Goal: Task Accomplishment & Management: Complete application form

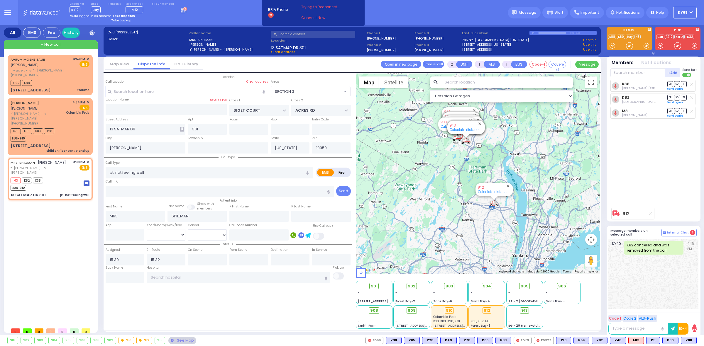
select select "SECTION 3"
select select
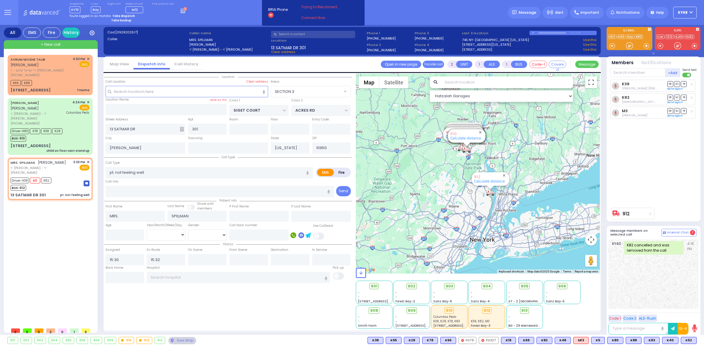
type input "6"
select select
radio input "true"
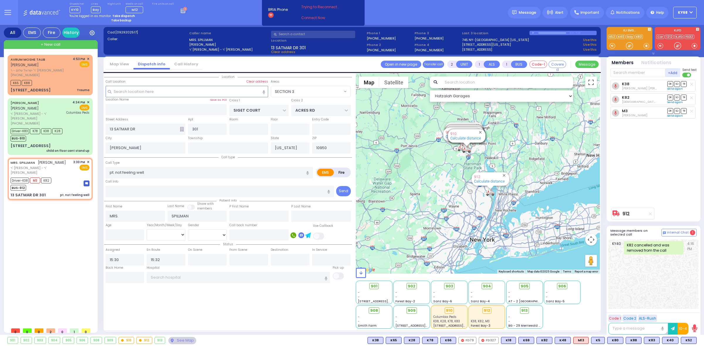
type input "Unknown"
select select "Year"
select select "Hatzalah Garages"
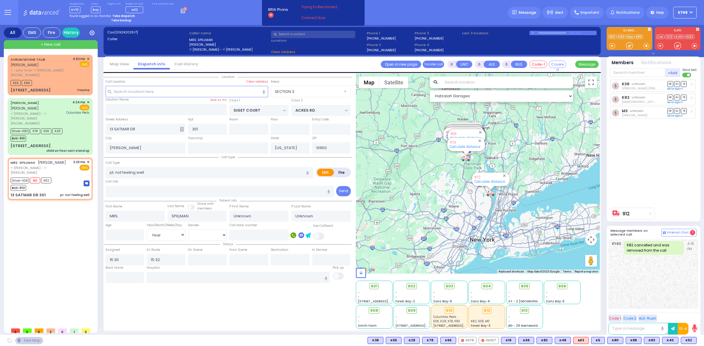
select select "SECTION 3"
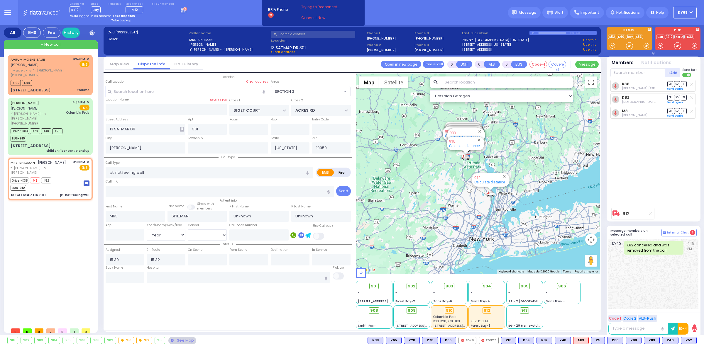
select select
radio input "true"
select select "Year"
select select "Hatzalah Garages"
select select "SECTION 3"
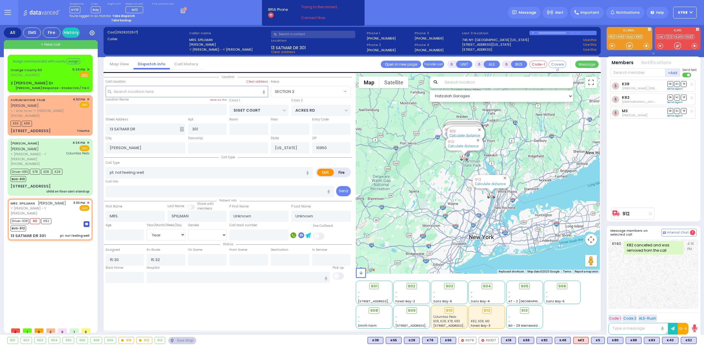
select select
radio input "true"
select select "Year"
type input "15:35"
type input "16:30"
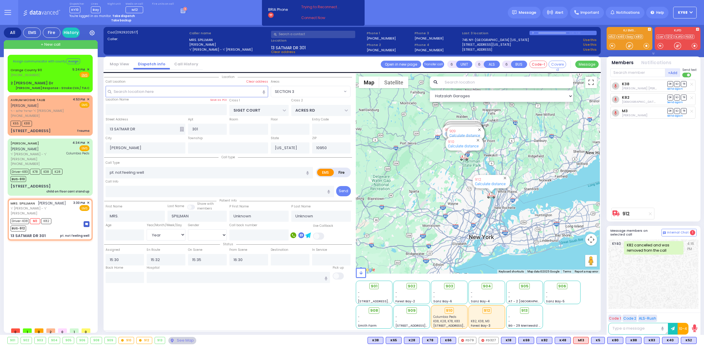
select select "Hatzalah Garages"
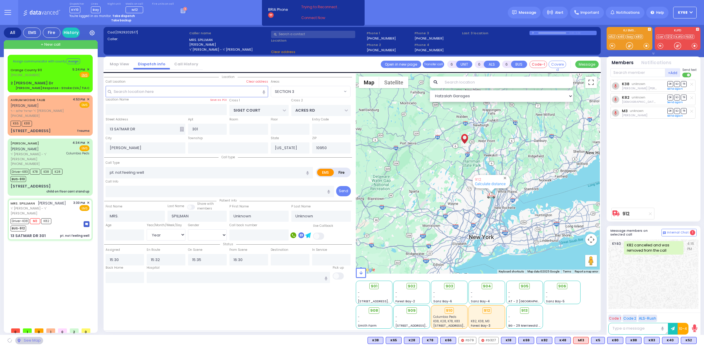
select select
radio input "true"
select select "Year"
select select "Hatzalah Garages"
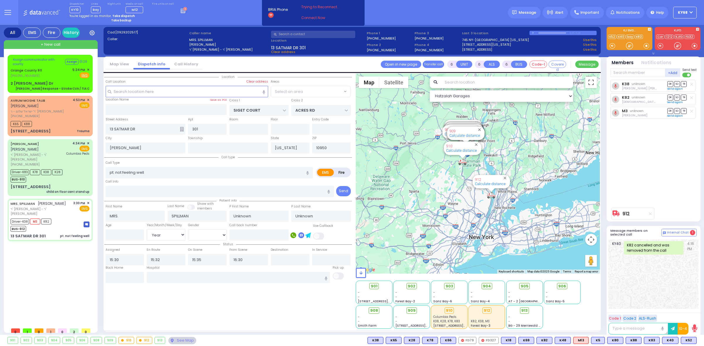
click at [8, 70] on div "Assign communicator with county Assign 01:29 [GEOGRAPHIC_DATA] 911 [PHONE_NUMBE…" at bounding box center [50, 74] width 85 height 38
select select "SECTION 3"
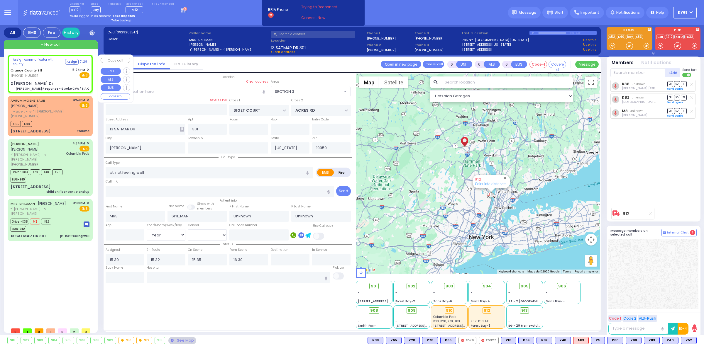
select select
type input "[PERSON_NAME] Response - Stroke CVA / TIA C"
radio input "true"
type input "Nature: : Charlie Response - Stroke CVA / TIA C Address: : [STREET_ADDRESS][GEO…"
select select
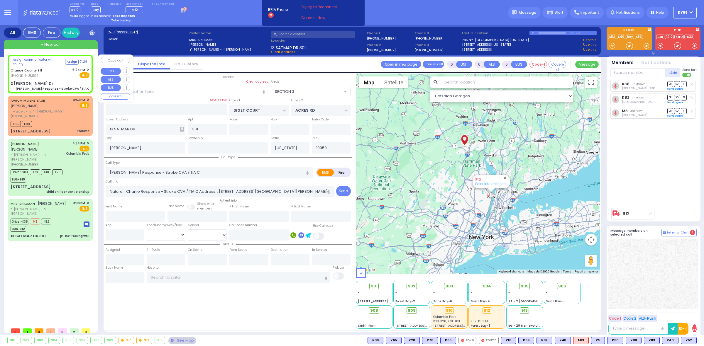
select select "Hatzalah Garages"
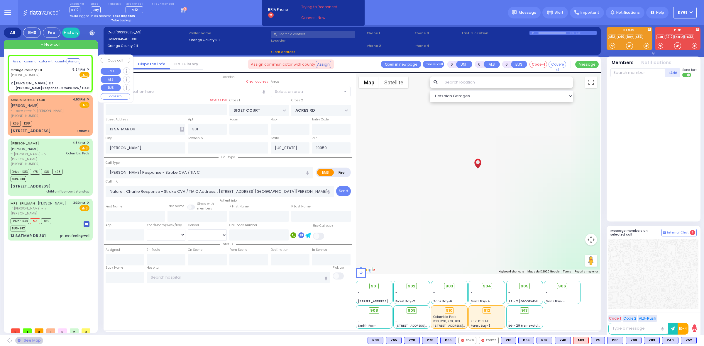
select select "SECTION 3"
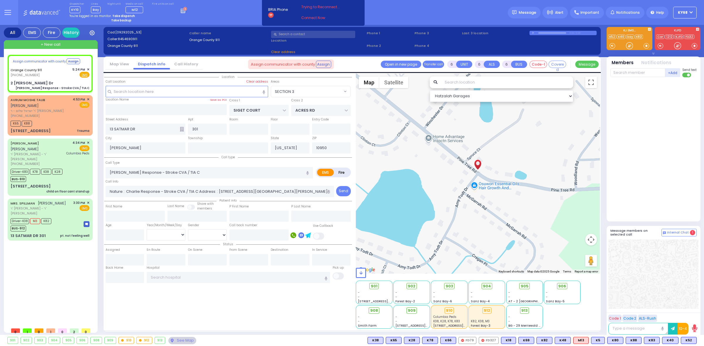
type input "2 [PERSON_NAME] Dr"
type input "Monroe"
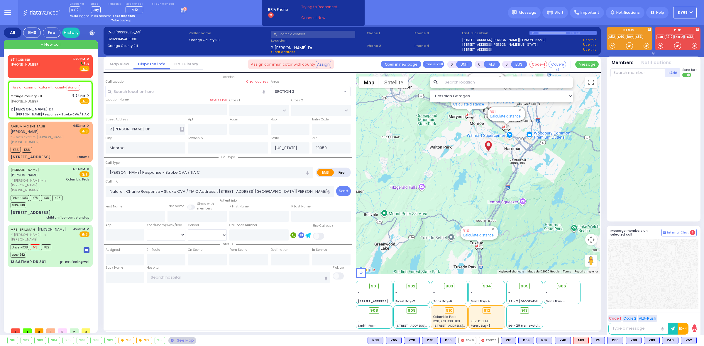
click at [483, 81] on input "text" at bounding box center [507, 83] width 132 height 12
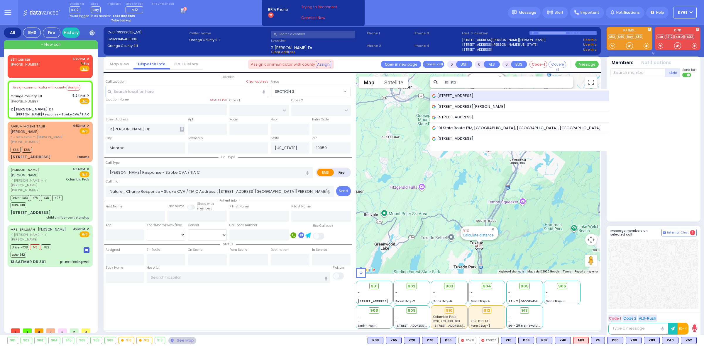
type input "101 sta"
click at [473, 97] on span "[STREET_ADDRESS]" at bounding box center [453, 96] width 43 height 6
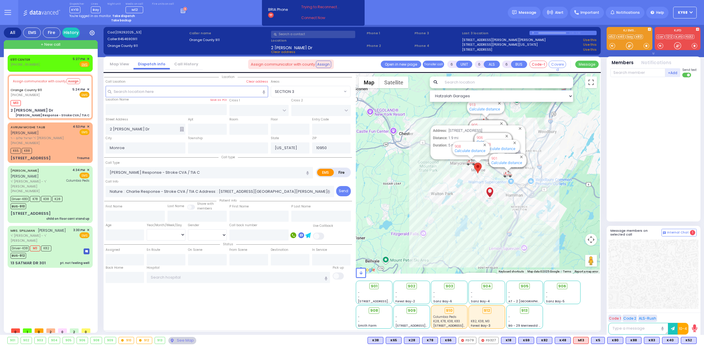
select select
radio input "true"
select select
type input "17:31"
select select "Hatzalah Garages"
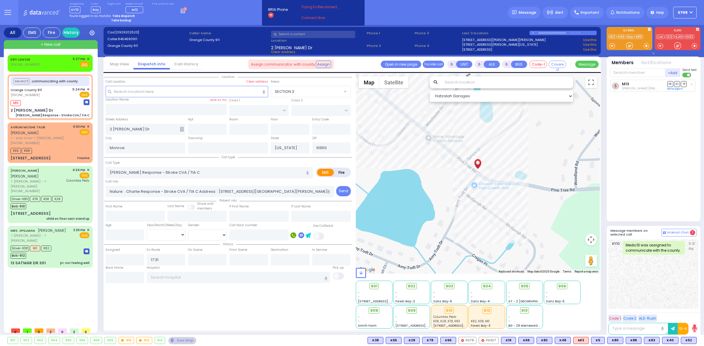
select select
radio input "true"
select select
select select "Hatzalah Garages"
click at [626, 48] on ellipse at bounding box center [629, 46] width 7 height 7
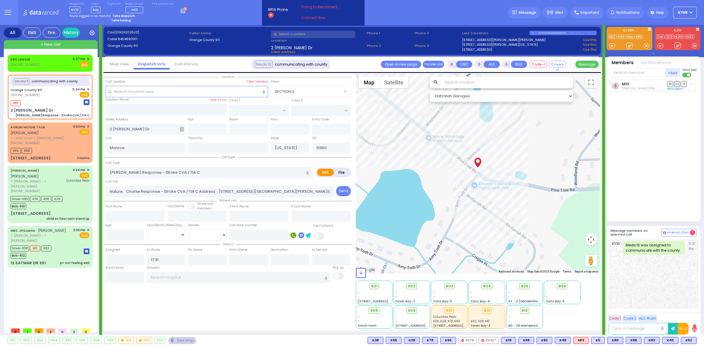
click at [626, 48] on ellipse at bounding box center [629, 46] width 7 height 7
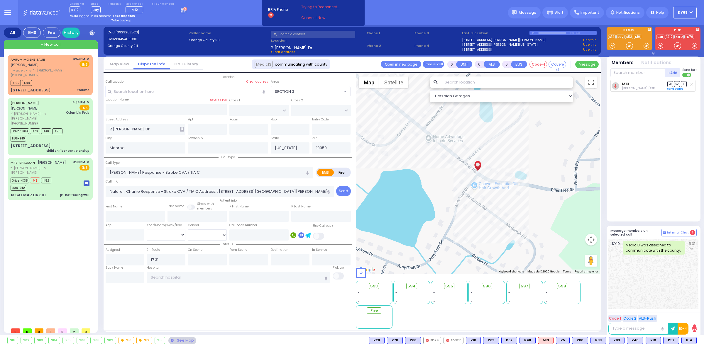
click at [257, 326] on div "Location All areas" at bounding box center [228, 201] width 248 height 255
click at [427, 5] on div "Dispatcher KY10 shift has started. Are you ? [GEOGRAPHIC_DATA]" at bounding box center [352, 12] width 704 height 25
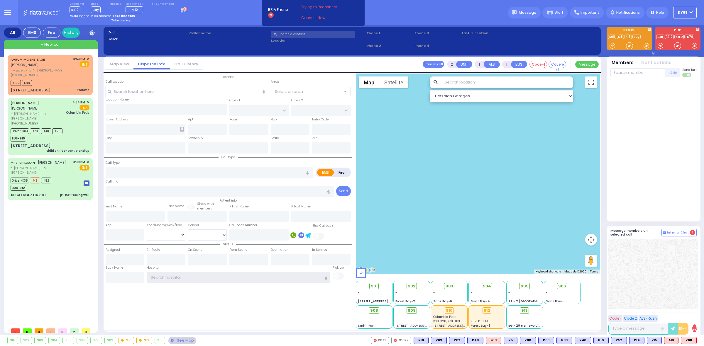
type input "ky68"
click at [446, 16] on div "Dispatcher KY10 shift has started. Are you ? [GEOGRAPHIC_DATA]" at bounding box center [352, 12] width 704 height 25
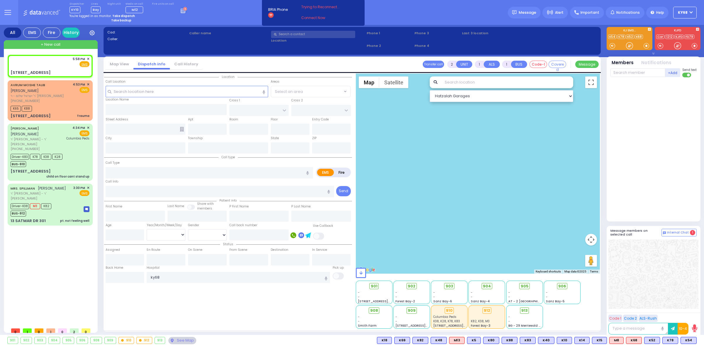
select select
radio input "true"
select select
type input "17:58"
select select "Hatzalah Garages"
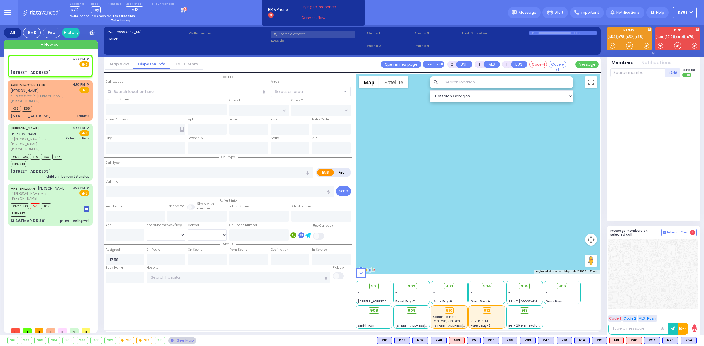
type input "SCHUNNEMUNK RD"
type input "KORITZ COURT"
type input "320 Forest Road"
type input "Monroe"
type input "[US_STATE]"
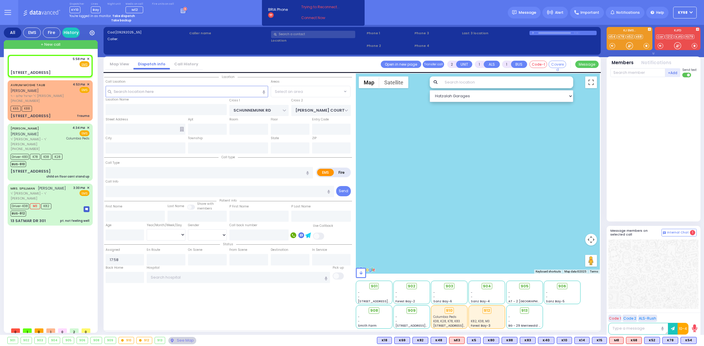
type input "10950"
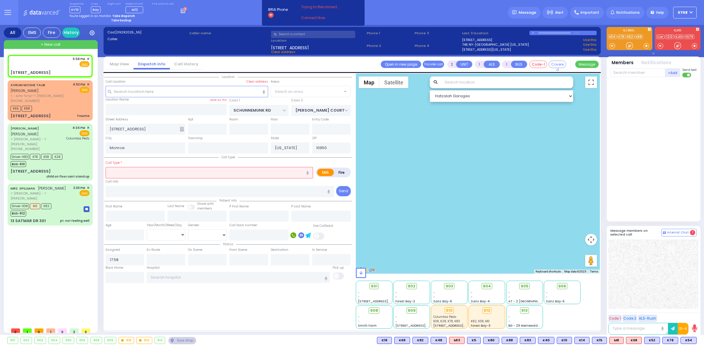
select select "[GEOGRAPHIC_DATA]"
select select
type input "elderly not feeling well"
radio input "true"
select select
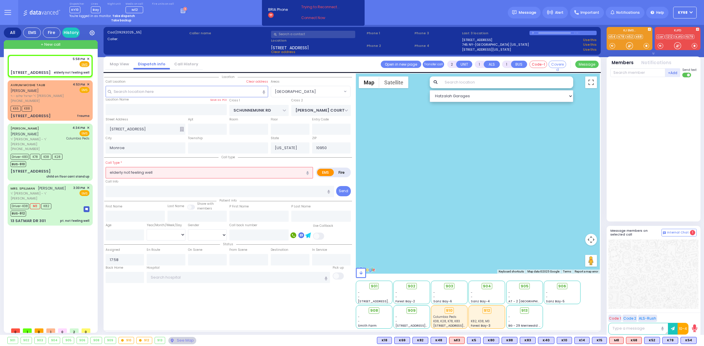
select select "Hatzalah Garages"
select select "[GEOGRAPHIC_DATA]"
select select
radio input "true"
select select
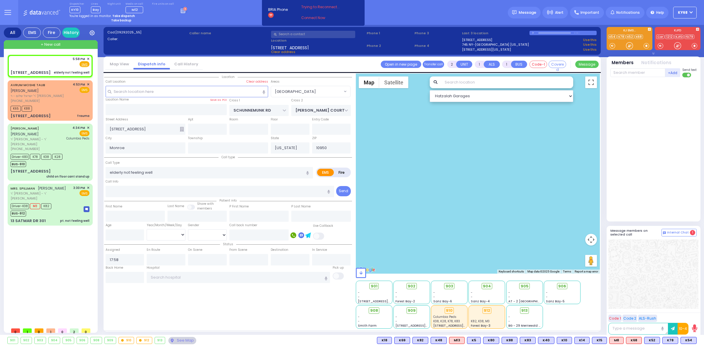
select select "Hatzalah Garages"
select select "[GEOGRAPHIC_DATA]"
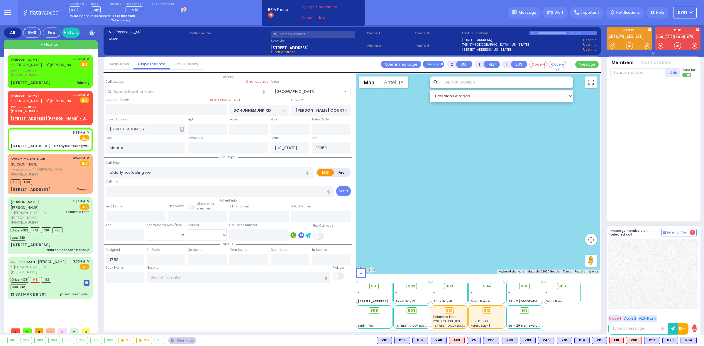
select select
radio input "true"
select select
type input "18:00"
select select "[GEOGRAPHIC_DATA]"
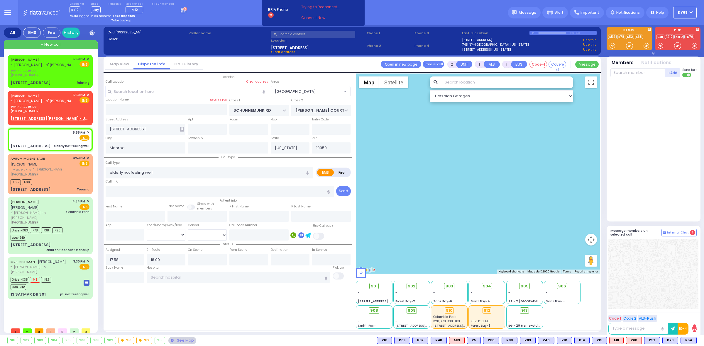
select select "Hatzalah Garages"
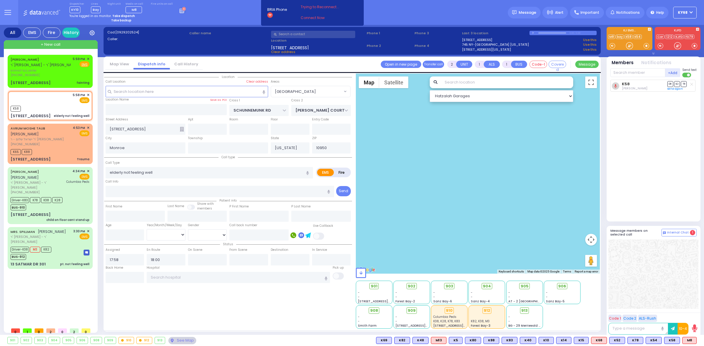
select select
radio input "true"
select select
select select "[GEOGRAPHIC_DATA]"
select select "Hatzalah Garages"
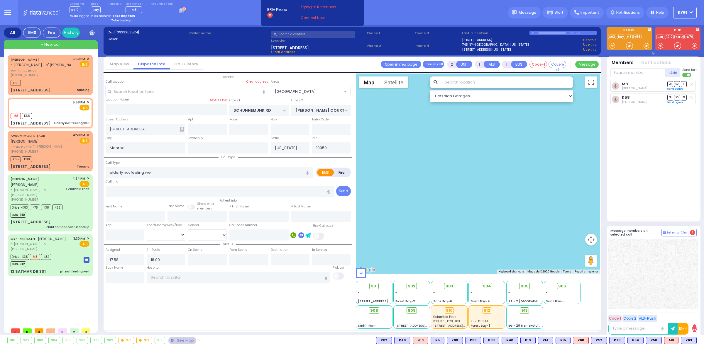
select select
radio input "true"
select select
select select "[GEOGRAPHIC_DATA]"
select select "Hatzalah Garages"
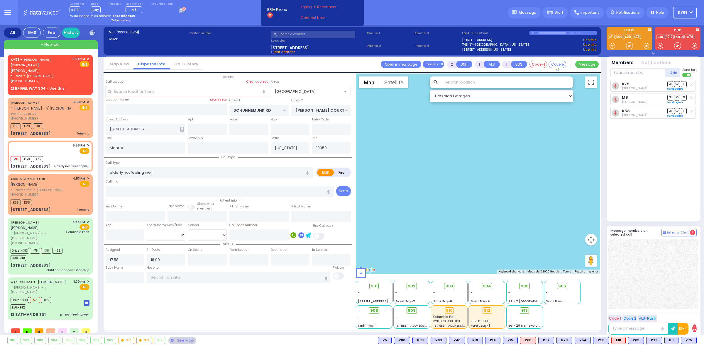
select select
radio input "true"
select select
select select "[GEOGRAPHIC_DATA]"
select select "Hatzalah Garages"
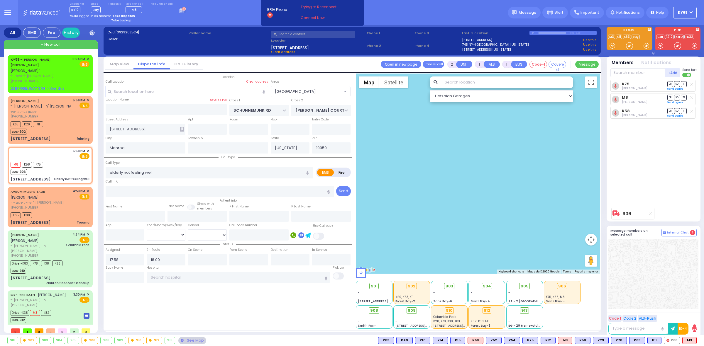
type input "6"
select select
radio input "true"
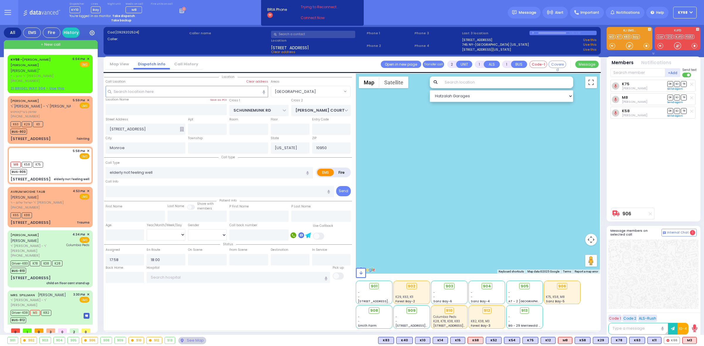
type input "Jacob"
type input "Ferencz"
type input "74"
select select "Year"
select select "[DEMOGRAPHIC_DATA]"
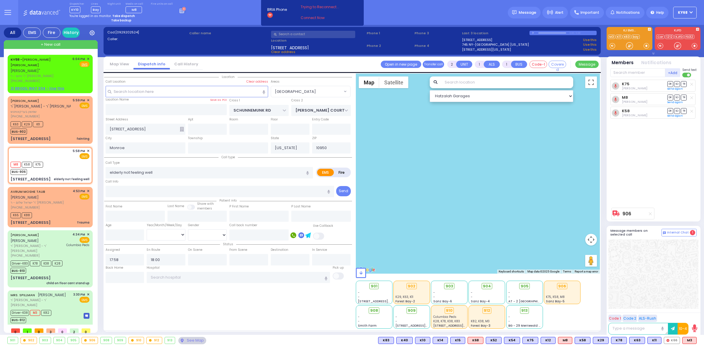
type input "18:05"
type input "18:25"
select select
radio input "true"
select select "Year"
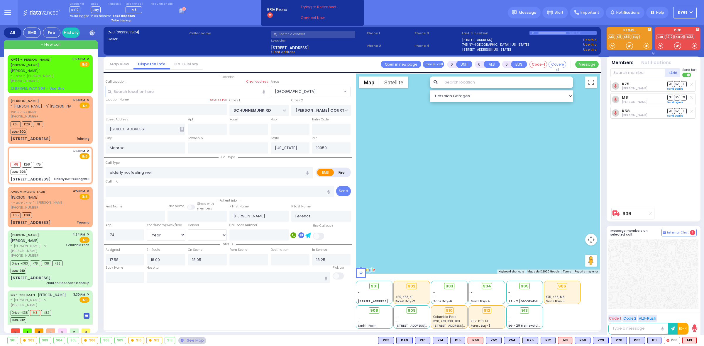
select select "[DEMOGRAPHIC_DATA]"
select select "[GEOGRAPHIC_DATA]"
select select "Hatzalah Garages"
select select
radio input "true"
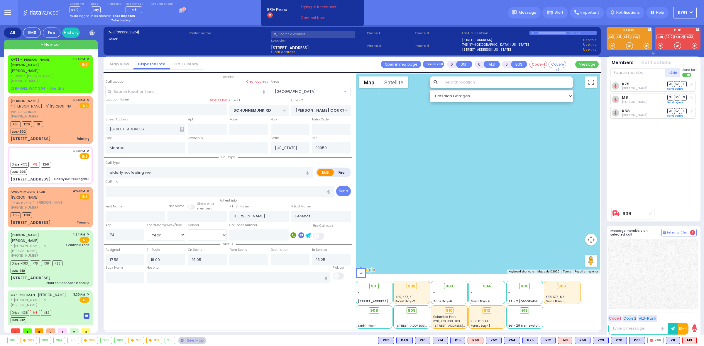
select select "Year"
select select "[DEMOGRAPHIC_DATA]"
select select "[GEOGRAPHIC_DATA]"
select select "Hatzalah Garages"
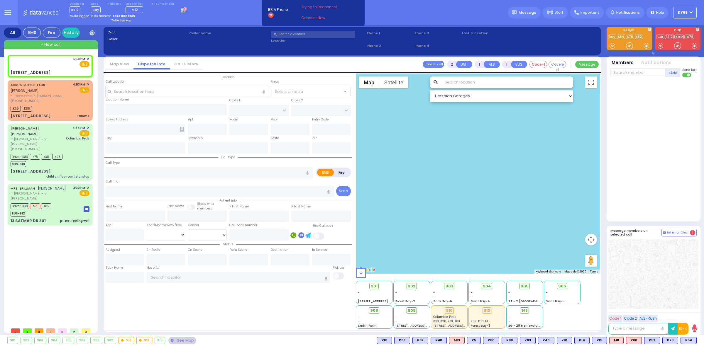
select select
radio input "true"
select select
type input "17:58"
select select "Hatzalah Garages"
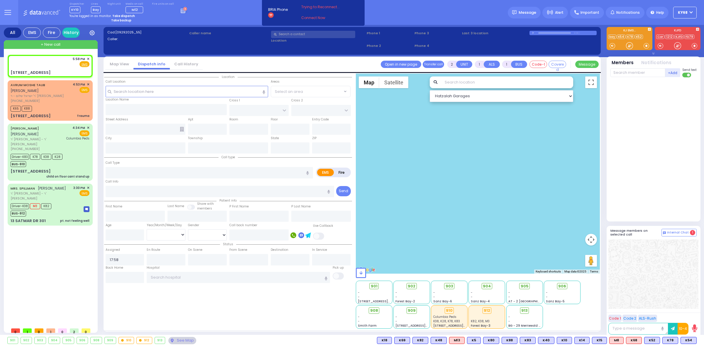
type input "SCHUNNEMUNK RD"
type input "KORITZ COURT"
type input "320 Forest Road"
type input "Monroe"
type input "[US_STATE]"
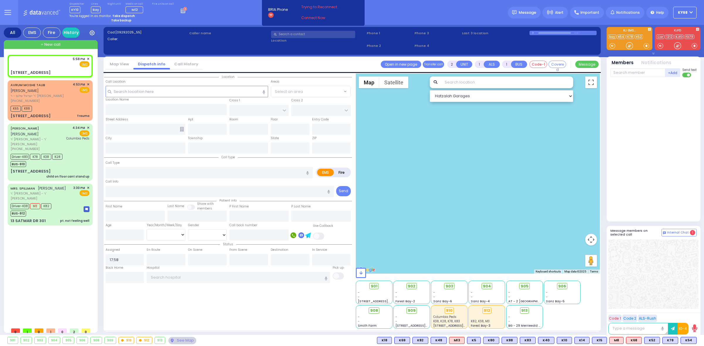
type input "10950"
select select "[GEOGRAPHIC_DATA]"
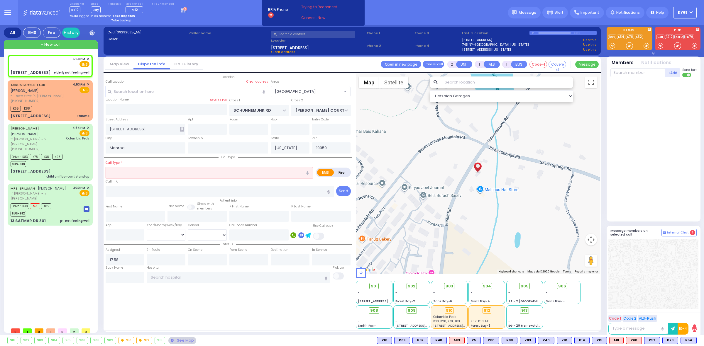
select select
type input "elderly not feeling well"
radio input "true"
select select
select select "Hatzalah Garages"
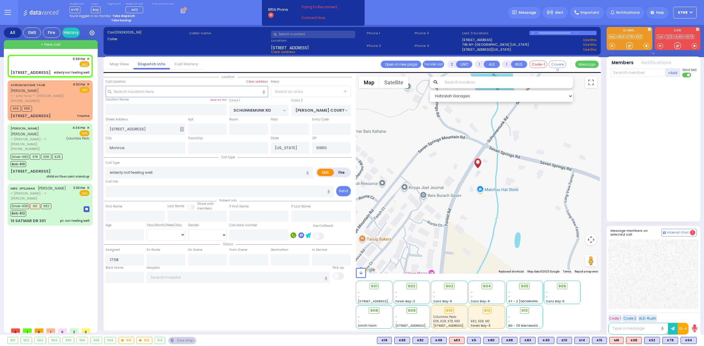
select select "[GEOGRAPHIC_DATA]"
click at [180, 128] on icon at bounding box center [182, 129] width 4 height 5
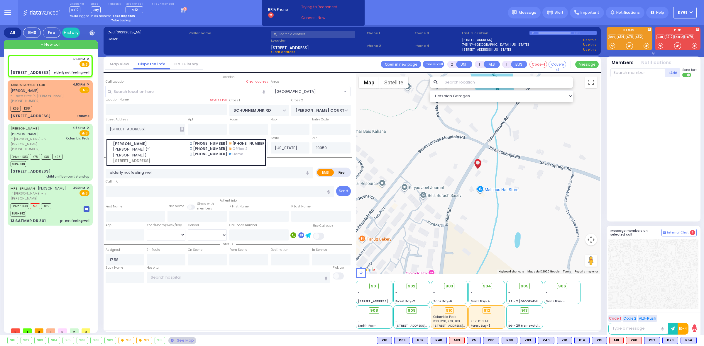
click at [438, 10] on div "Dispatcher KY10 shift has started. Are you ? [GEOGRAPHIC_DATA]" at bounding box center [352, 12] width 704 height 25
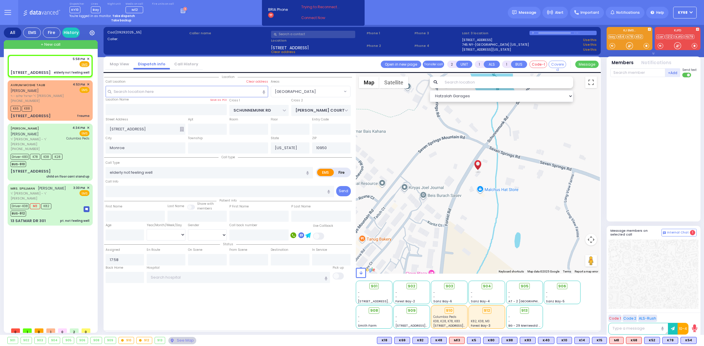
click at [173, 9] on div "Dispatcher KY10 ✕ shift has started. Are you ? If not please switch user. Switc…" at bounding box center [128, 7] width 118 height 11
click at [181, 11] on icon at bounding box center [184, 10] width 6 height 6
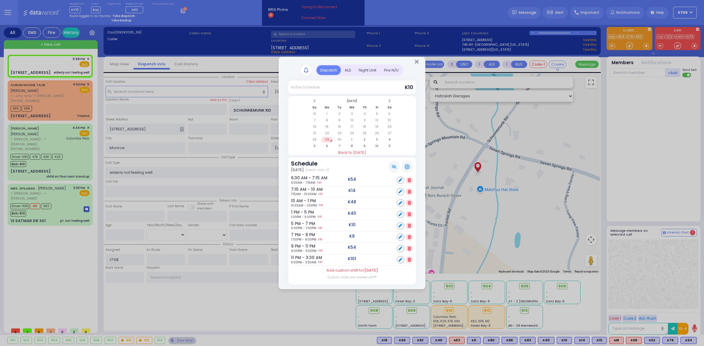
click at [351, 72] on div "ALS" at bounding box center [348, 70] width 14 height 10
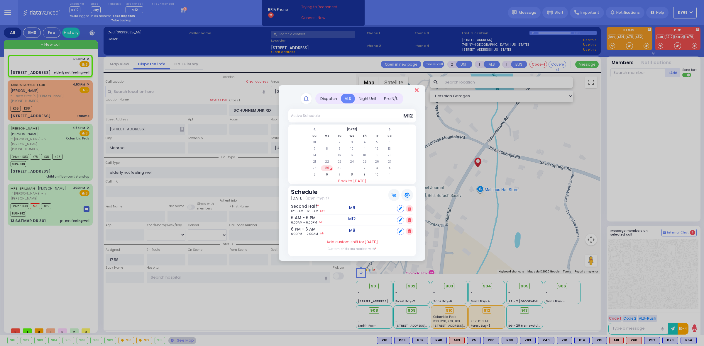
click at [416, 91] on icon "Close" at bounding box center [417, 90] width 4 height 6
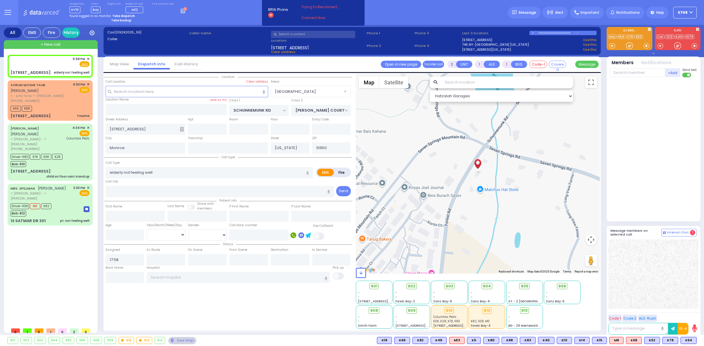
select select
radio input "true"
select select
select select "Hatzalah Garages"
select select "[GEOGRAPHIC_DATA]"
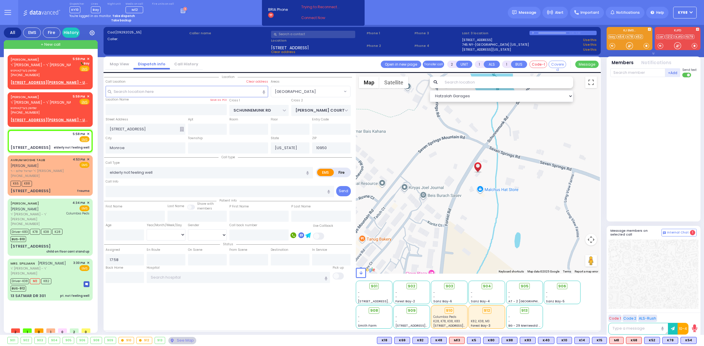
click at [122, 21] on strong "Take backup" at bounding box center [121, 20] width 20 height 4
select select "12"
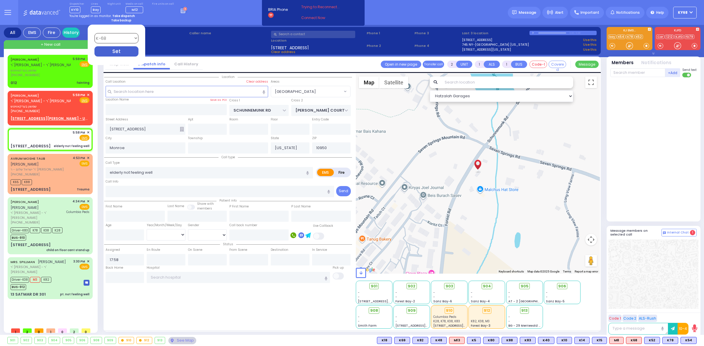
click at [231, 16] on div "Dispatcher KY10 shift has started. Are you ? [GEOGRAPHIC_DATA]" at bounding box center [352, 12] width 704 height 25
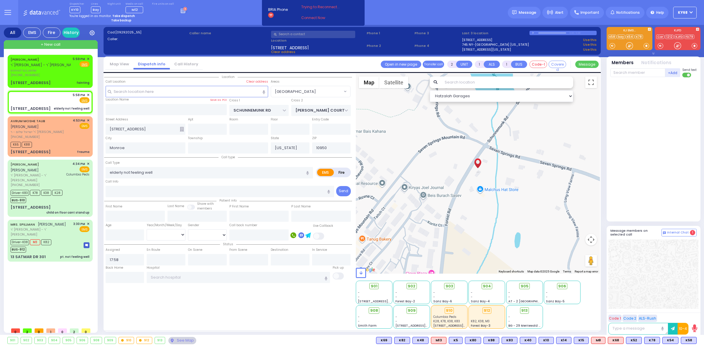
select select
radio input "true"
select select
type input "18:00"
select select "Hatzalah Garages"
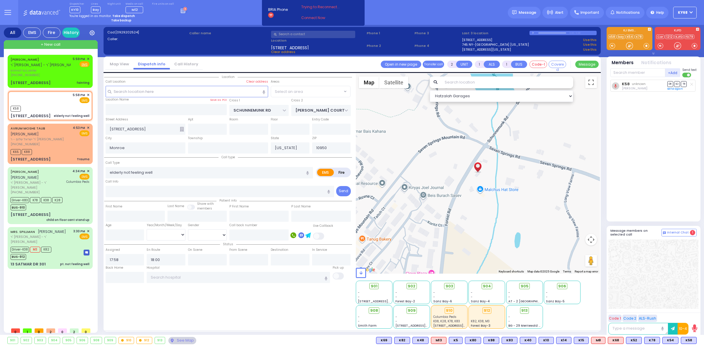
select select "[GEOGRAPHIC_DATA]"
click at [186, 62] on link "Call History" at bounding box center [186, 64] width 33 height 6
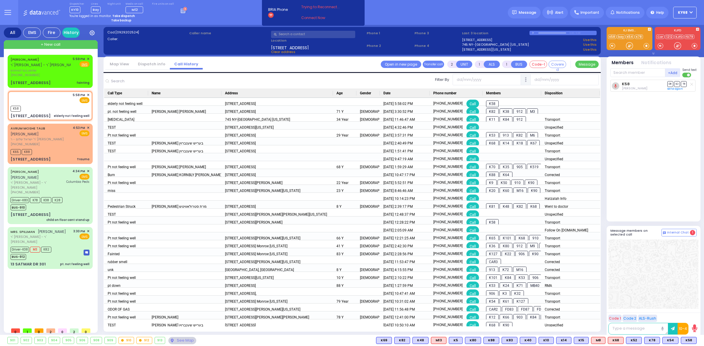
click at [122, 61] on link "Map View" at bounding box center [119, 64] width 28 height 6
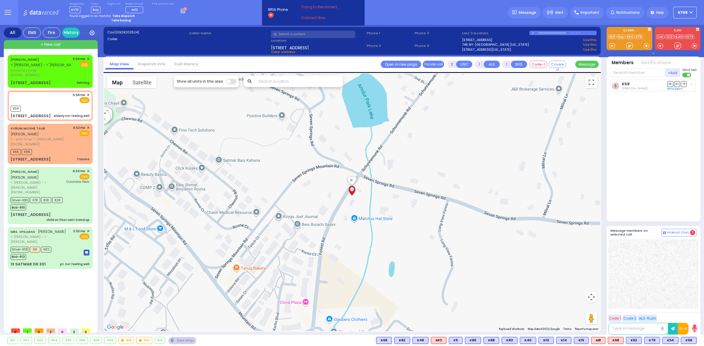
click at [151, 60] on li "Dispatch info" at bounding box center [151, 64] width 36 height 10
click at [151, 63] on link "Dispatch info" at bounding box center [151, 64] width 36 height 6
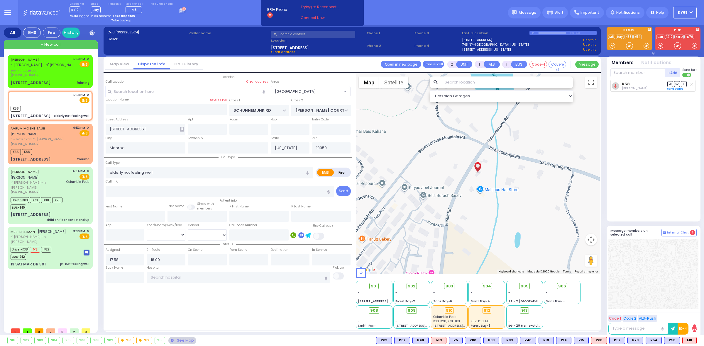
select select
radio input "true"
select select
select select "Hatzalah Garages"
select select "[GEOGRAPHIC_DATA]"
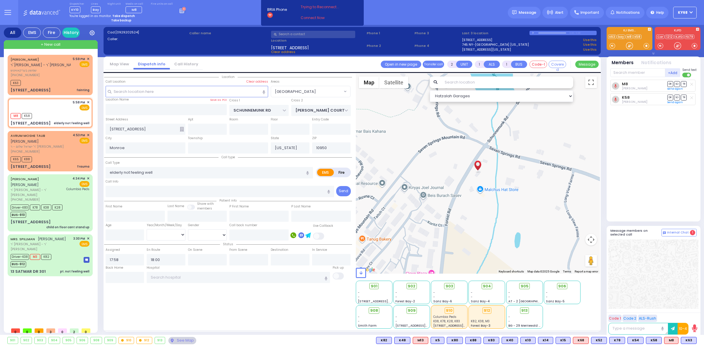
click at [181, 63] on link "Call History" at bounding box center [186, 64] width 33 height 6
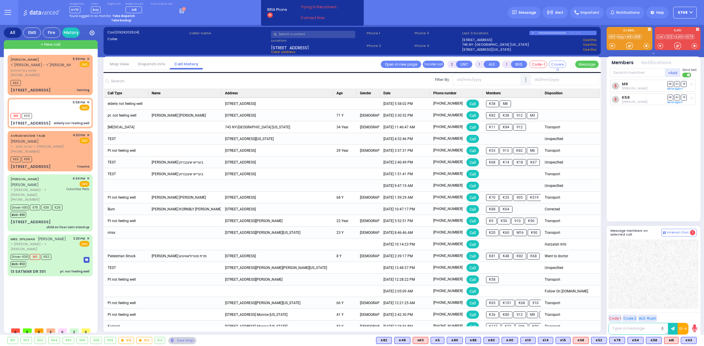
click at [155, 65] on link "Dispatch info" at bounding box center [151, 64] width 36 height 6
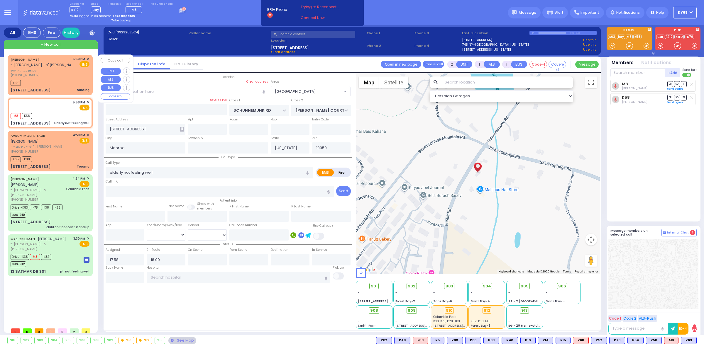
click at [9, 57] on div "SHAMSHON BERKOWITZ ר' דוד משה צבי - ר' זלמן לייב וויינשטאק שמשון בערקאוויטש (84…" at bounding box center [50, 75] width 83 height 38
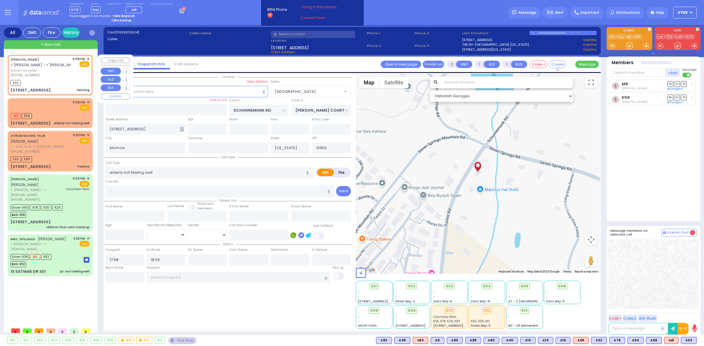
select select
type input "fainting"
radio input "true"
type input "SHAMSHON"
type input "BERKOWITZ"
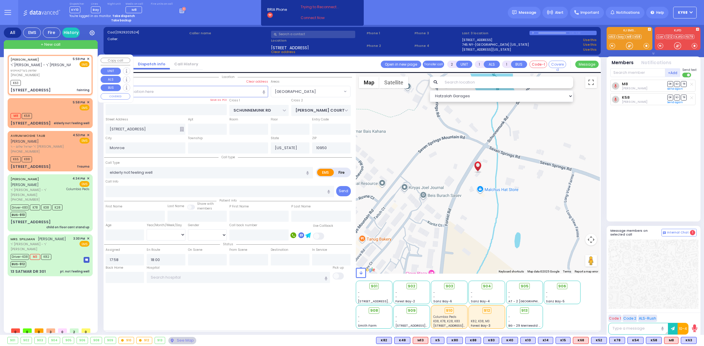
select select
type input "17:59"
type input "18:01"
type input "EAHAL COURT"
type input "VAN BUREN DR"
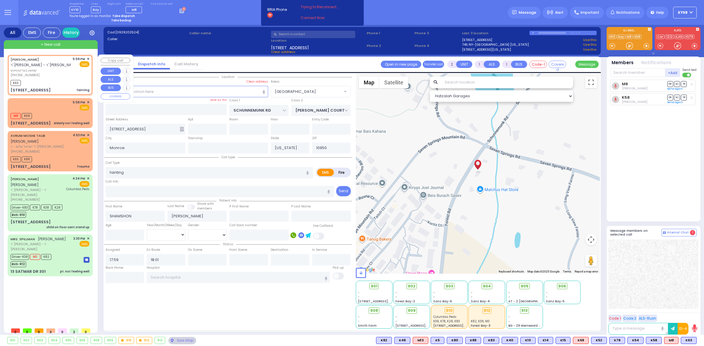
type input "6 Garfield Road"
type input "211"
type input "10950 Cross Streets: : EAHAL CT/HAYES CT"
select select "SECTION 1"
select select "Hatzalah Garages"
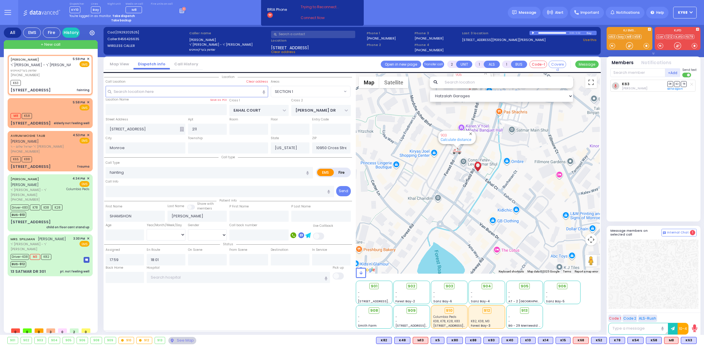
click at [533, 33] on div at bounding box center [533, 33] width 3 height 3
click at [550, 33] on div at bounding box center [552, 32] width 28 height 1
click at [534, 33] on div at bounding box center [533, 33] width 3 height 2
click at [542, 33] on div at bounding box center [552, 32] width 28 height 1
click at [532, 33] on div at bounding box center [533, 33] width 3 height 3
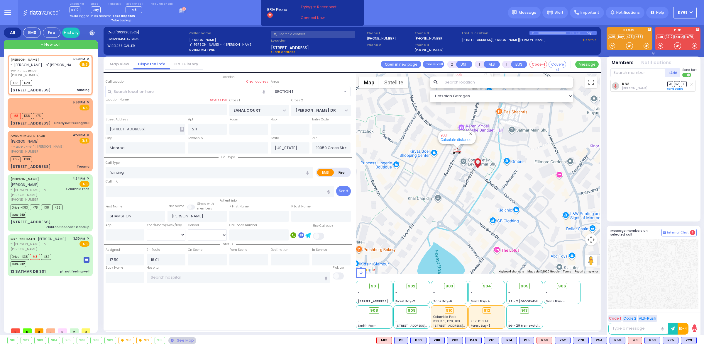
select select
radio input "true"
select select
select select "Hatzalah Garages"
select select "SECTION 1"
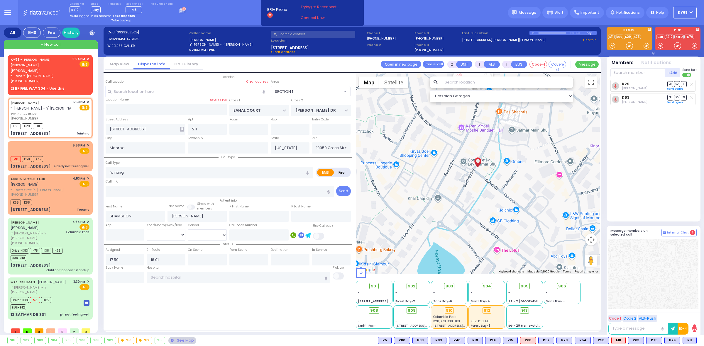
select select
radio input "true"
select select
select select "Hatzalah Garages"
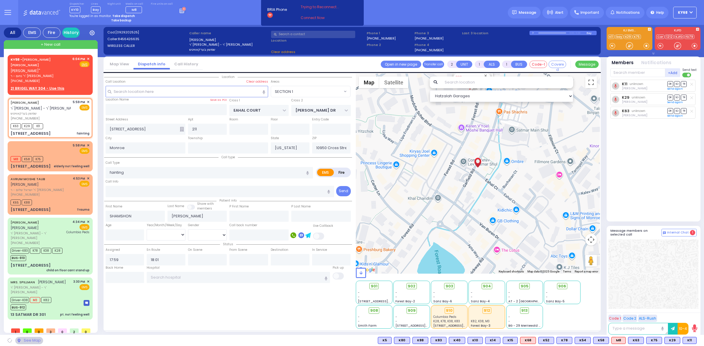
select select "SECTION 1"
click at [651, 211] on div "K11 Shlome Tyrnauer DR SO TR Sending text K29" at bounding box center [653, 148] width 87 height 137
